Goal: Find contact information: Find contact information

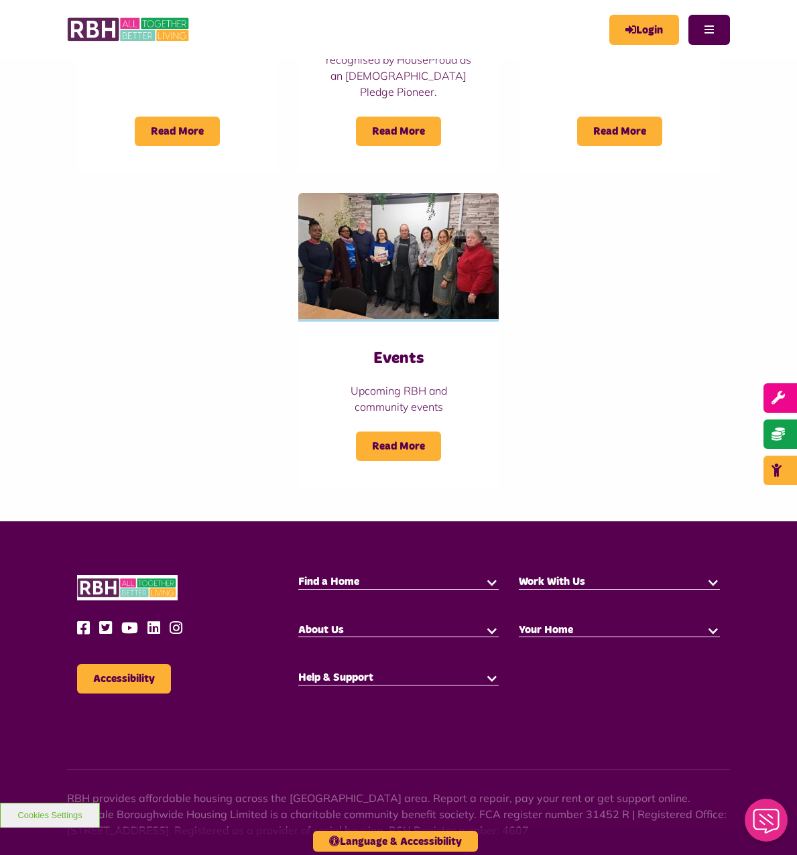
scroll to position [1253, 0]
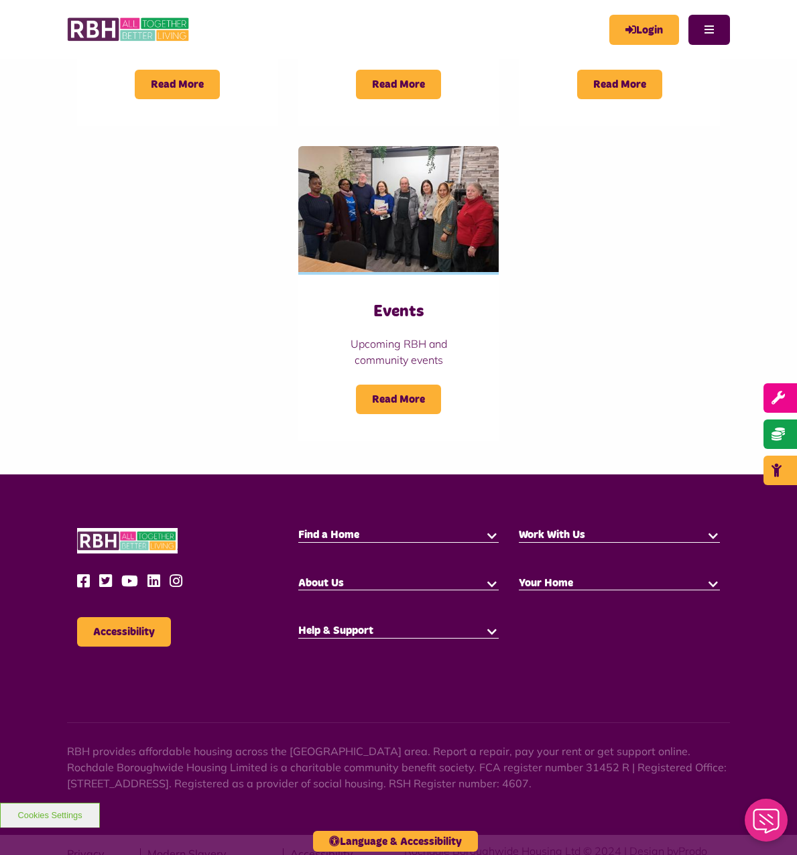
click at [0, 0] on link "Contact Us" at bounding box center [0, 0] width 0 height 0
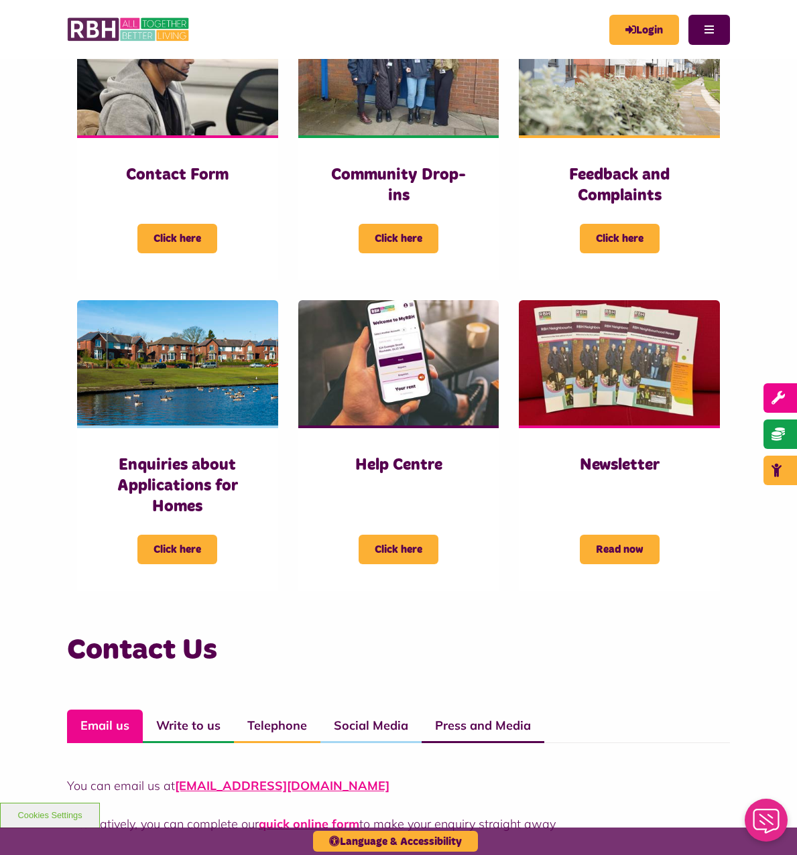
scroll to position [536, 0]
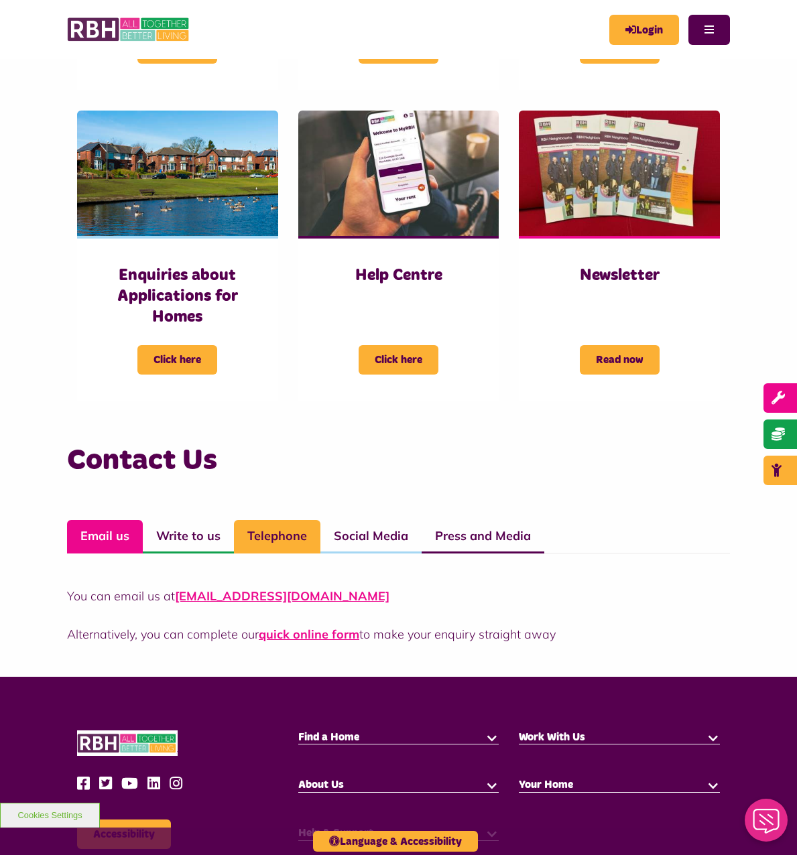
click at [301, 554] on link "Telephone" at bounding box center [277, 537] width 86 height 34
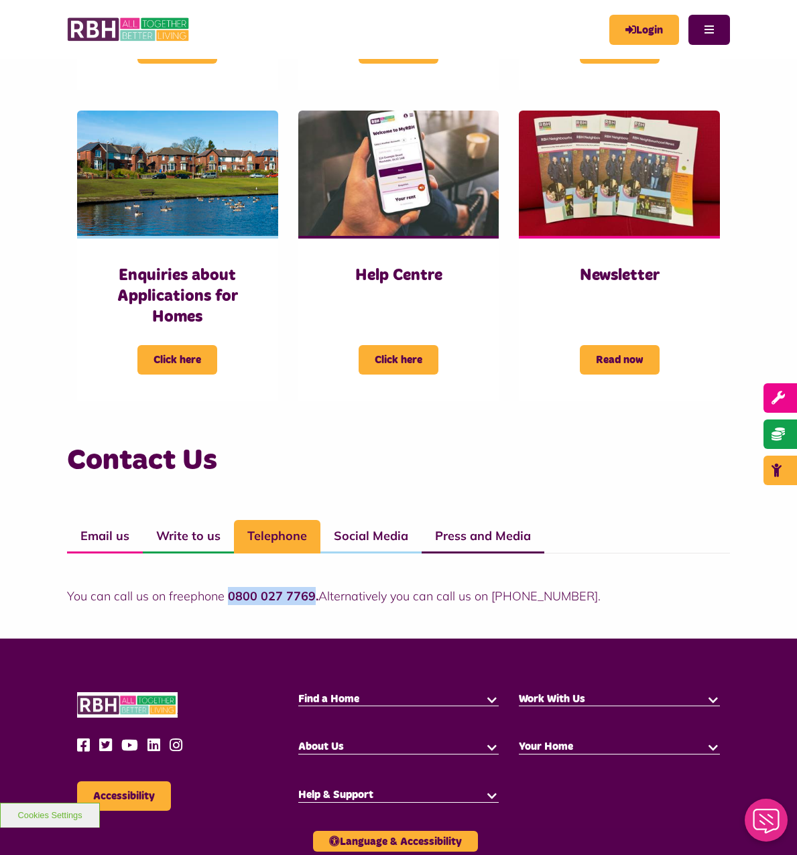
drag, startPoint x: 227, startPoint y: 620, endPoint x: 314, endPoint y: 620, distance: 86.5
click at [314, 604] on strong "0800 027 7769." at bounding box center [273, 595] width 90 height 15
click at [494, 605] on p "You can call us on freephone 0800 027 7769. Alternatively you can call us on [P…" at bounding box center [398, 596] width 663 height 18
drag, startPoint x: 489, startPoint y: 617, endPoint x: 572, endPoint y: 611, distance: 82.7
click at [572, 605] on p "You can call us on freephone 0800 027 7769. Alternatively you can call us on [P…" at bounding box center [398, 596] width 663 height 18
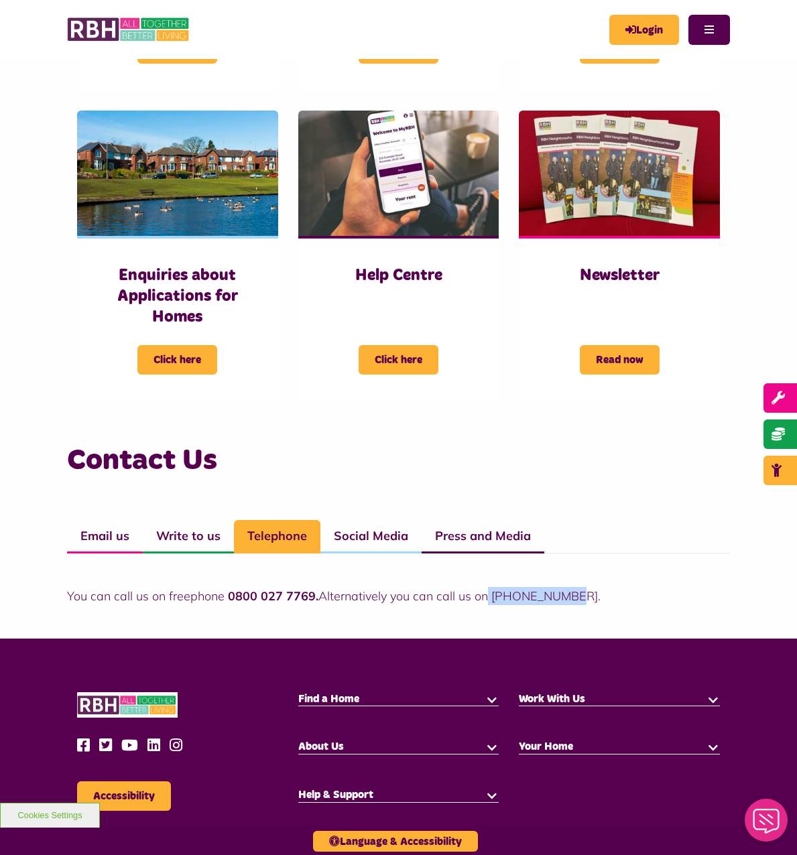
drag, startPoint x: 572, startPoint y: 611, endPoint x: 564, endPoint y: 615, distance: 8.4
copy p "01706 274100"
click at [102, 554] on link "Email us" at bounding box center [105, 537] width 76 height 34
